Goal: Task Accomplishment & Management: Use online tool/utility

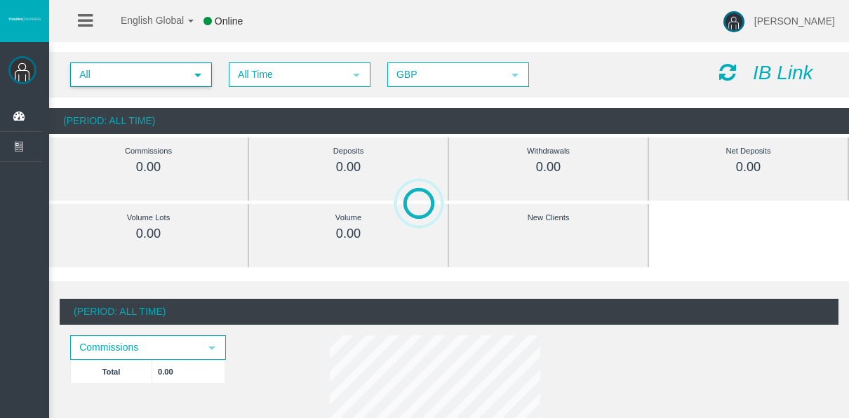
click at [180, 83] on span "All" at bounding box center [129, 75] width 114 height 22
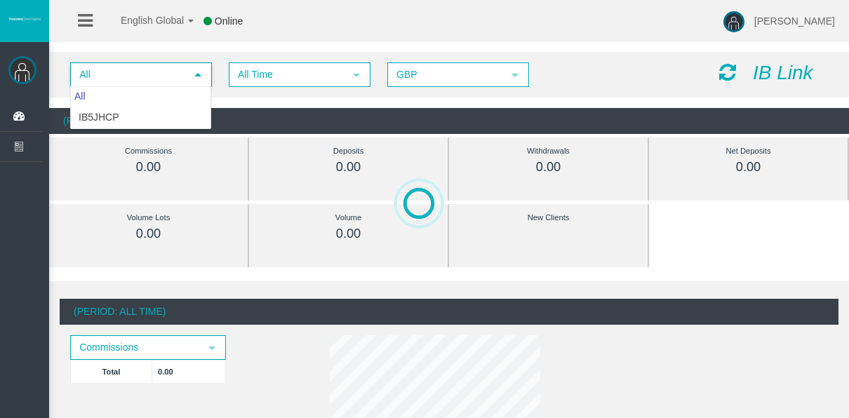
click at [389, 69] on span "GBP" at bounding box center [446, 75] width 114 height 22
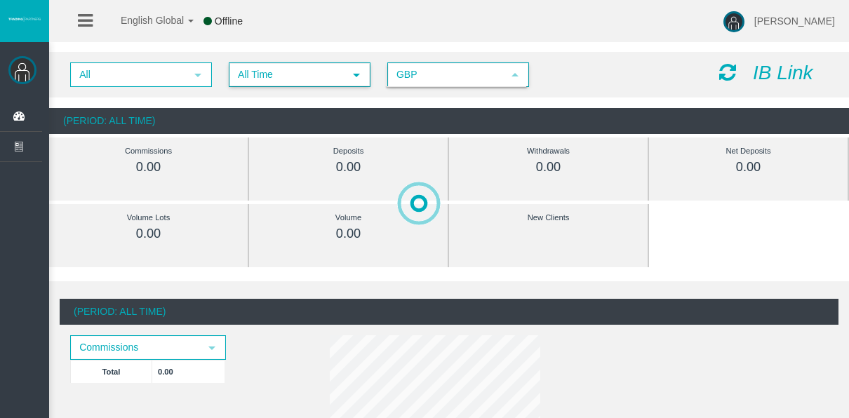
click at [326, 73] on span "All Time" at bounding box center [287, 75] width 114 height 22
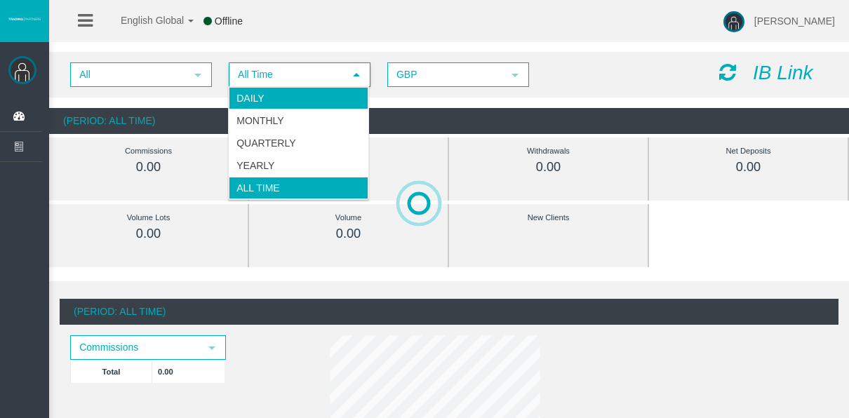
click at [309, 100] on li "Daily" at bounding box center [299, 98] width 140 height 22
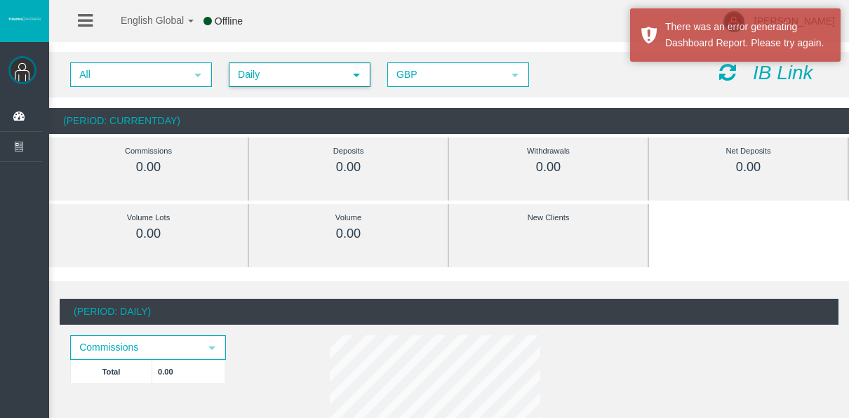
click at [349, 76] on span "select" at bounding box center [356, 75] width 25 height 22
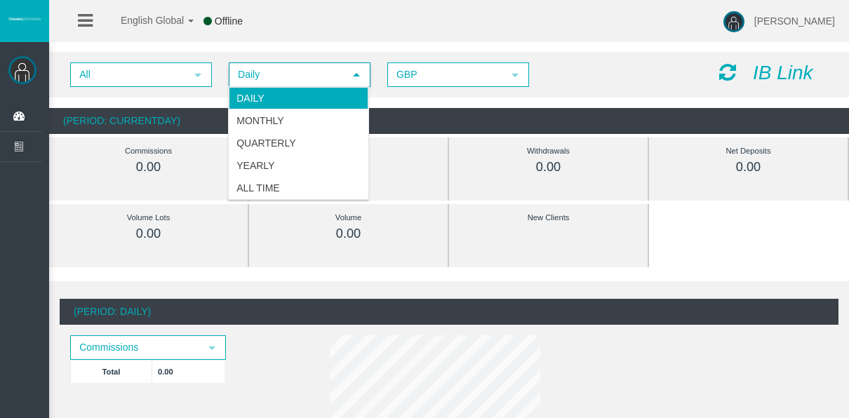
click at [408, 105] on div "All select Daily select 4 GBP select GBP IB Link (Period: CurrentDay) Commissio…" at bounding box center [449, 93] width 800 height 96
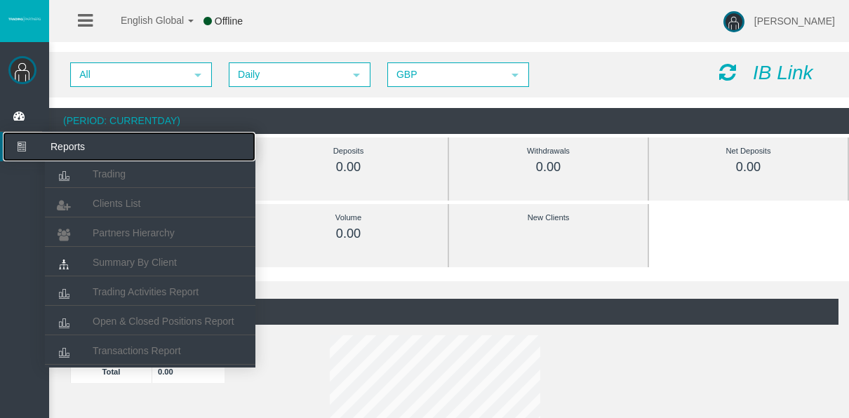
click at [29, 147] on icon at bounding box center [21, 146] width 37 height 29
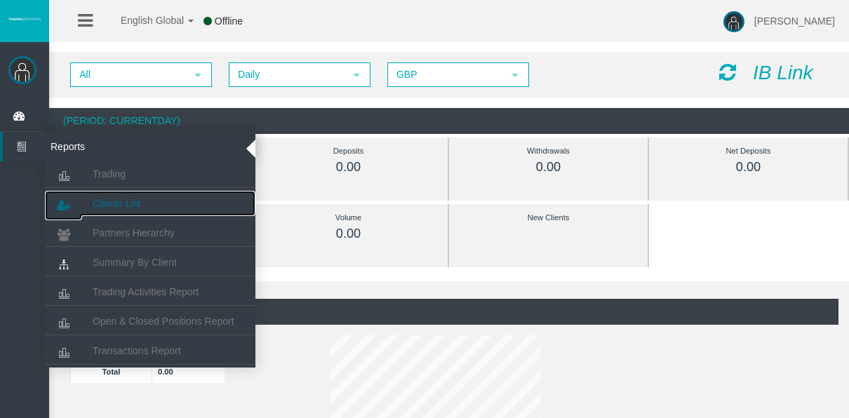
click at [116, 203] on span "Clients List" at bounding box center [117, 203] width 48 height 11
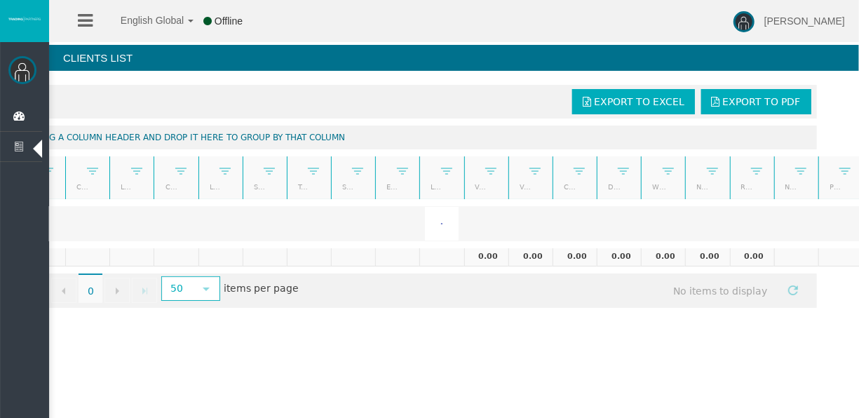
scroll to position [0, 67]
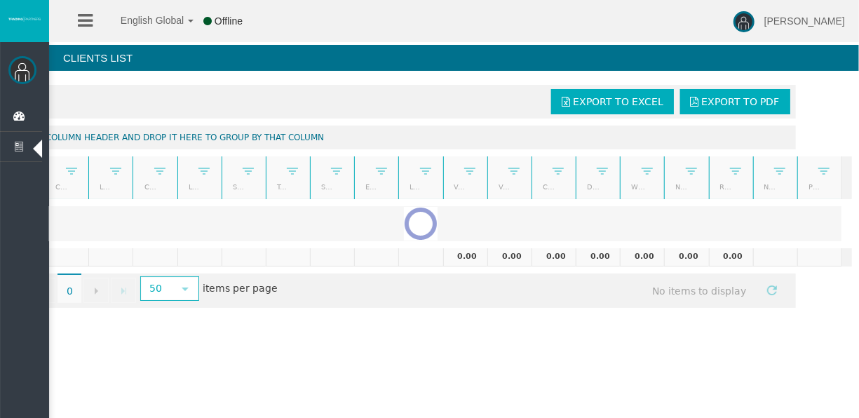
drag, startPoint x: 547, startPoint y: 324, endPoint x: 313, endPoint y: 357, distance: 235.9
click at [330, 355] on div "English Global 简体中文 English Global 日本語 한국어 Offline [PERSON_NAME] Help Log Out […" at bounding box center [429, 209] width 859 height 418
click at [264, 359] on div "English Global 简体中文 English Global 日本語 한국어 Offline [PERSON_NAME] Help Log Out […" at bounding box center [429, 209] width 859 height 418
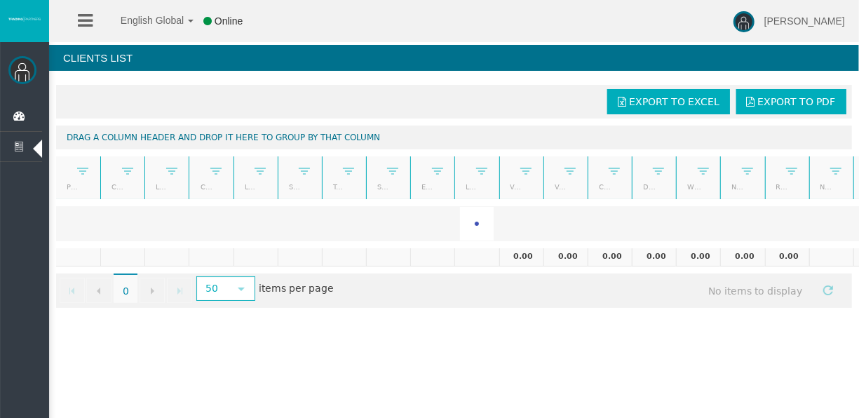
drag, startPoint x: 314, startPoint y: 232, endPoint x: 224, endPoint y: 239, distance: 90.1
drag, startPoint x: 224, startPoint y: 239, endPoint x: 192, endPoint y: 249, distance: 33.1
click at [192, 249] on td at bounding box center [211, 257] width 44 height 18
click at [428, 347] on div "English Global 简体中文 English Global 日本語 한국어 Online [PERSON_NAME] Help Log Out [P…" at bounding box center [429, 209] width 859 height 418
click at [650, 286] on div "Go to the first page Go to the previous page 0 0 Go to the next page Go to the …" at bounding box center [454, 291] width 796 height 34
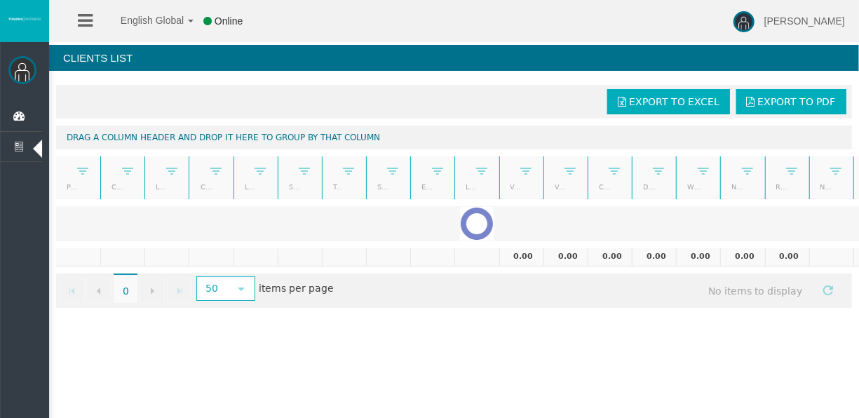
drag, startPoint x: 93, startPoint y: 155, endPoint x: 105, endPoint y: 133, distance: 24.8
drag, startPoint x: 105, startPoint y: 133, endPoint x: 200, endPoint y: 113, distance: 97.6
click at [200, 113] on div "Export to Excel Export to PDF" at bounding box center [454, 101] width 788 height 25
